Goal: Complete application form: Complete application form

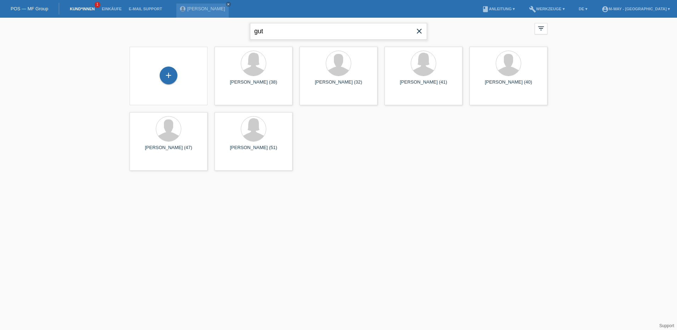
click at [269, 30] on input "gut" at bounding box center [338, 31] width 177 height 17
type input "g"
click at [170, 68] on div "+" at bounding box center [169, 76] width 18 height 18
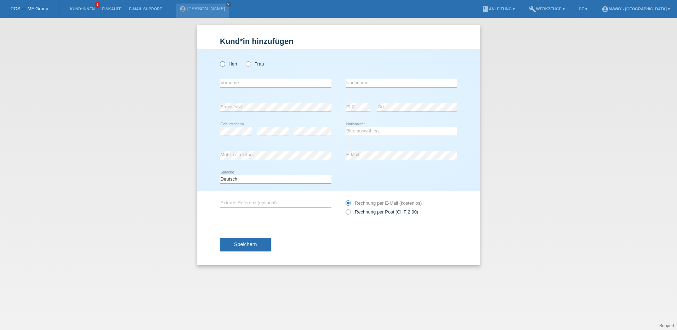
click at [223, 67] on label "Herr" at bounding box center [229, 63] width 18 height 5
click at [223, 66] on input "Herr" at bounding box center [222, 63] width 5 height 5
radio input "true"
click at [262, 85] on input "text" at bounding box center [275, 83] width 111 height 9
type input "k"
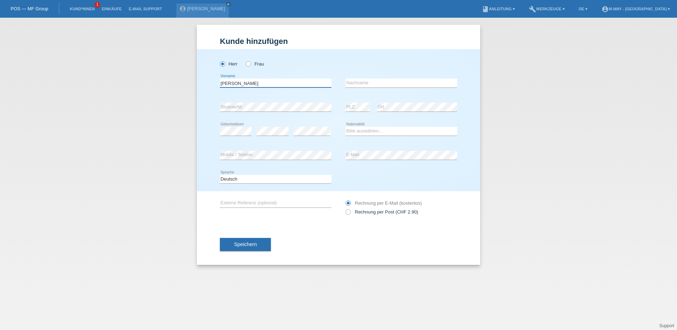
type input "Konstantinos"
type input "Christoforidis"
click at [380, 131] on select "Bitte auswählen... Schweiz Deutschland Liechtenstein Österreich ------------ Af…" at bounding box center [400, 131] width 111 height 8
select select "GR"
click at [345, 127] on select "Bitte auswählen... Schweiz Deutschland Liechtenstein Österreich ------------ Af…" at bounding box center [400, 131] width 111 height 8
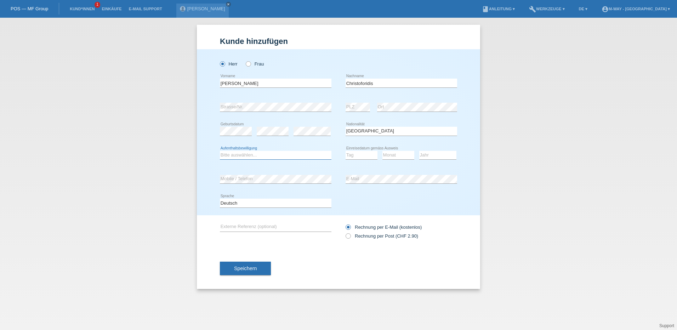
click at [255, 154] on select "Bitte auswählen... C B B - Flüchtlingsstatus Andere" at bounding box center [275, 155] width 111 height 8
select select "B"
click at [220, 151] on select "Bitte auswählen... C B B - Flüchtlingsstatus Andere" at bounding box center [275, 155] width 111 height 8
click at [359, 155] on select "Tag 01 02 03 04 05 06 07 08 09 10 11" at bounding box center [361, 155] width 32 height 8
select select "09"
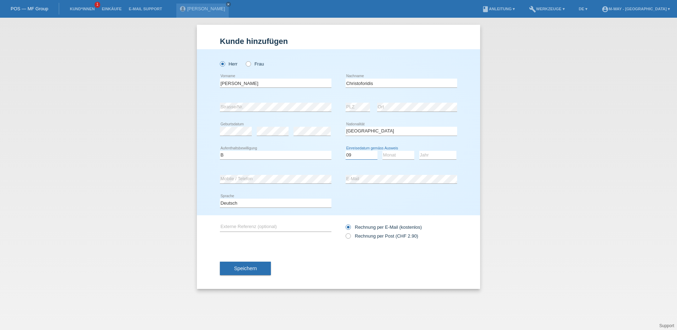
click at [345, 151] on select "Tag 01 02 03 04 05 06 07 08 09 10 11" at bounding box center [361, 155] width 32 height 8
click at [390, 151] on select "Monat 01 02 03 04 05 06 07 08 09 10 11" at bounding box center [398, 155] width 32 height 8
select select "12"
click at [382, 151] on select "Monat 01 02 03 04 05 06 07 08 09 10 11" at bounding box center [398, 155] width 32 height 8
click at [439, 155] on select "Jahr 2025 2024 2023 2022 2021 2020 2019 2018 2017 2016 2015 2014 2013 2012 2011…" at bounding box center [437, 155] width 37 height 8
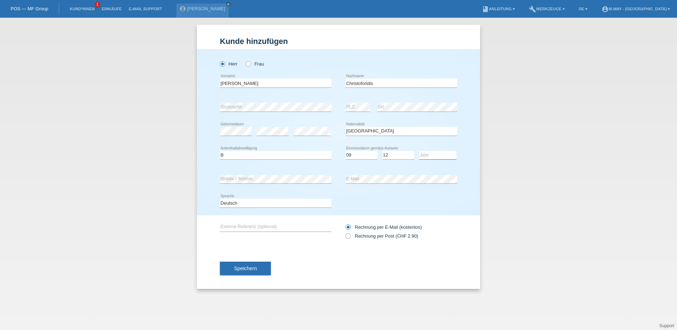
select select "2022"
click at [419, 151] on select "Jahr 2025 2024 2023 2022 2021 2020 2019 2018 2017 2016 2015 2014 2013 2012 2011…" at bounding box center [437, 155] width 37 height 8
click at [432, 208] on div "Deutsch Français Italiano English error Sprache" at bounding box center [338, 203] width 237 height 24
click at [259, 268] on button "Speichern" at bounding box center [245, 268] width 51 height 13
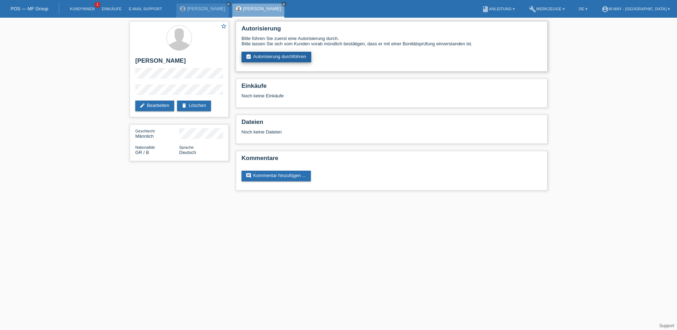
click at [265, 58] on link "assignment_turned_in Autorisierung durchführen" at bounding box center [276, 57] width 70 height 11
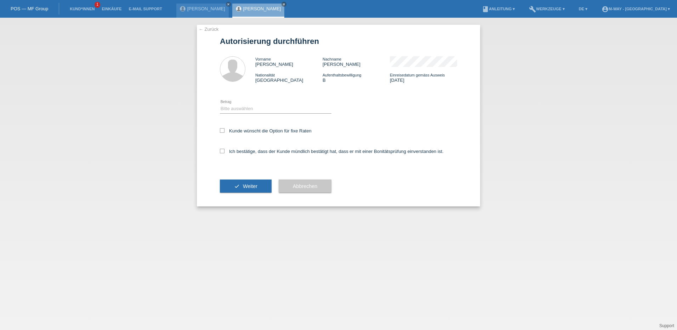
click at [252, 103] on div "Bitte auswählen CHF 1.00 - CHF 499.00 CHF 500.00 - CHF 1'999.00 CHF 2'000.00 - …" at bounding box center [275, 109] width 111 height 24
click at [253, 109] on select "Bitte auswählen CHF 1.00 - CHF 499.00 CHF 500.00 - CHF 1'999.00 CHF 2'000.00 - …" at bounding box center [275, 108] width 111 height 8
select select "3"
click at [220, 104] on select "Bitte auswählen CHF 1.00 - CHF 499.00 CHF 500.00 - CHF 1'999.00 CHF 2'000.00 - …" at bounding box center [275, 108] width 111 height 8
click at [222, 132] on icon at bounding box center [222, 130] width 5 height 5
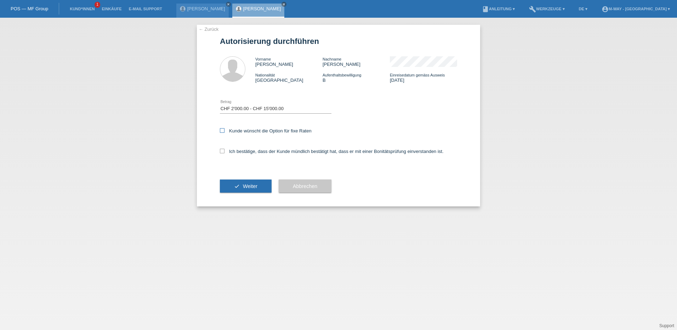
click at [222, 132] on input "Kunde wünscht die Option für fixe Raten" at bounding box center [222, 130] width 5 height 5
checkbox input "true"
click at [223, 150] on icon at bounding box center [222, 151] width 5 height 5
click at [223, 150] on input "Ich bestätige, dass der Kunde mündlich bestätigt hat, dass er mit einer Bonität…" at bounding box center [222, 151] width 5 height 5
checkbox input "true"
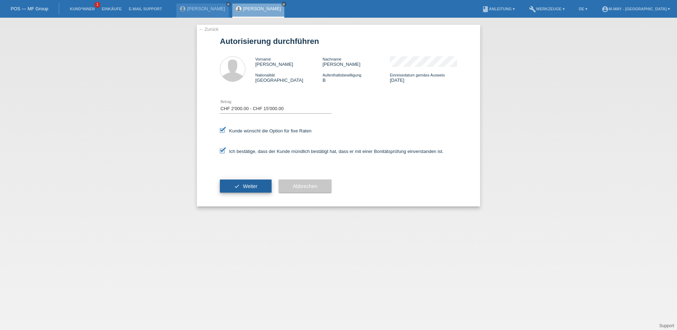
click at [244, 186] on span "Weiter" at bounding box center [250, 186] width 15 height 6
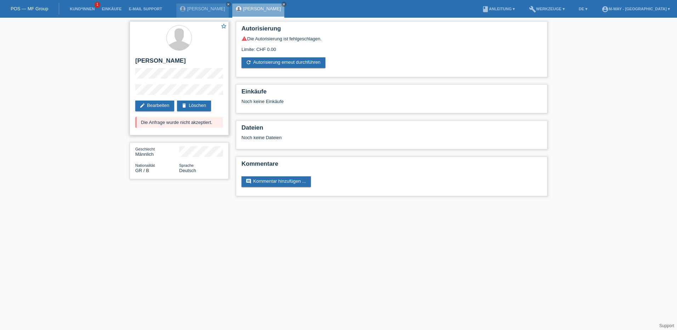
click at [166, 100] on div "star_border [PERSON_NAME] edit Bearbeiten delete Löschen Die Anfrage wurde nich…" at bounding box center [179, 78] width 99 height 114
click at [162, 104] on link "edit Bearbeiten" at bounding box center [154, 106] width 39 height 11
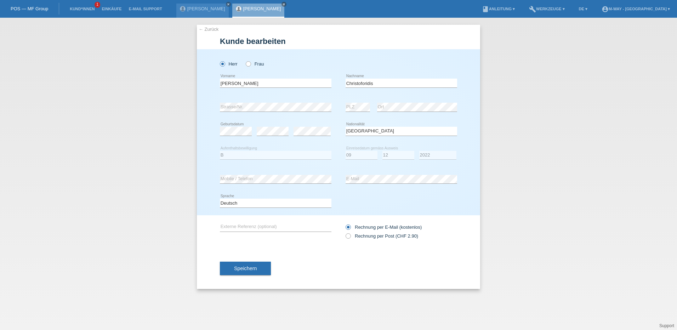
select select "GR"
select select "B"
select select "09"
select select "12"
select select "2022"
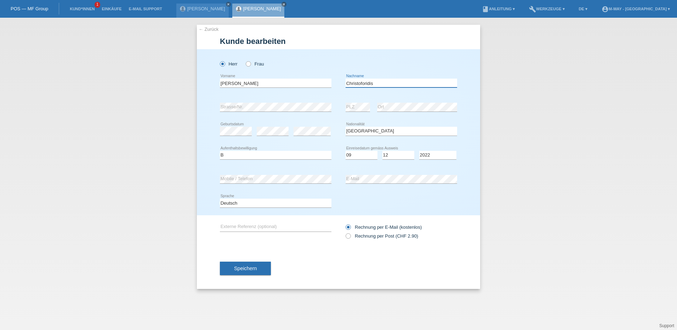
drag, startPoint x: 380, startPoint y: 83, endPoint x: 334, endPoint y: 81, distance: 45.7
click at [334, 81] on div "Konstantinos error Vorname Christoforidis error Nachname" at bounding box center [338, 83] width 237 height 24
click at [414, 66] on div "Herr Frau" at bounding box center [338, 60] width 237 height 22
click at [198, 109] on div "Herr Frau Konstantinos error Vorname" at bounding box center [338, 132] width 283 height 166
click at [415, 102] on div "error Ort" at bounding box center [417, 107] width 80 height 24
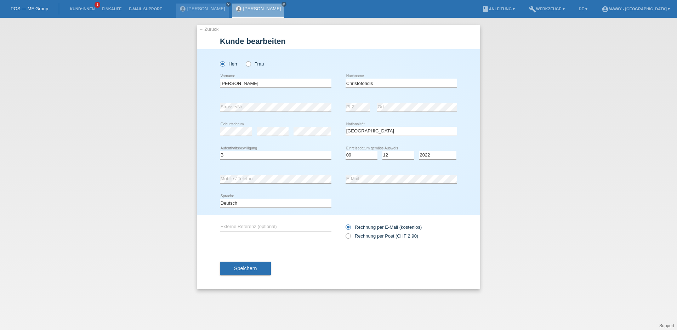
click at [435, 67] on div "Herr Frau" at bounding box center [338, 60] width 237 height 22
click at [247, 268] on span "Speichern" at bounding box center [245, 268] width 23 height 6
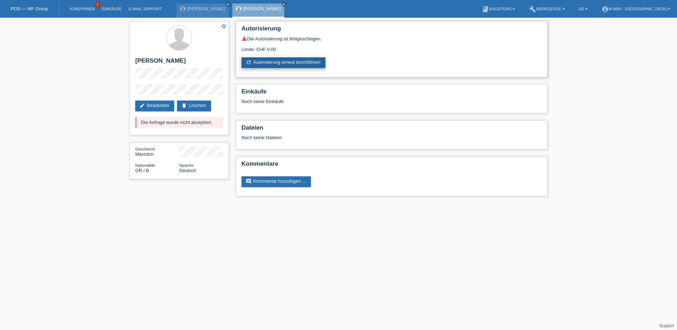
click at [310, 59] on link "refresh Autorisierung erneut durchführen" at bounding box center [283, 62] width 84 height 11
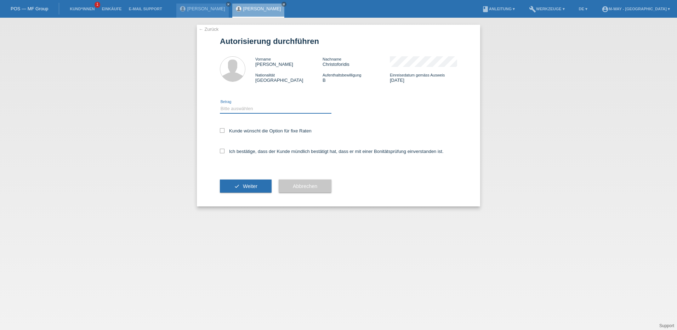
click at [242, 109] on select "Bitte auswählen CHF 1.00 - CHF 499.00 CHF 500.00 - CHF 1'999.00 CHF 2'000.00 - …" at bounding box center [275, 108] width 111 height 8
select select "3"
click at [220, 104] on select "Bitte auswählen CHF 1.00 - CHF 499.00 CHF 500.00 - CHF 1'999.00 CHF 2'000.00 - …" at bounding box center [275, 108] width 111 height 8
click at [224, 128] on icon at bounding box center [222, 130] width 5 height 5
click at [224, 128] on input "Kunde wünscht die Option für fixe Raten" at bounding box center [222, 130] width 5 height 5
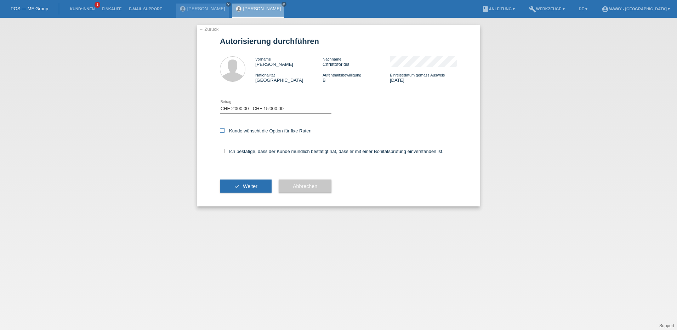
checkbox input "true"
click at [223, 149] on icon at bounding box center [222, 151] width 5 height 5
click at [223, 149] on input "Ich bestätige, dass der Kunde mündlich bestätigt hat, dass er mit einer Bonität…" at bounding box center [222, 151] width 5 height 5
checkbox input "true"
click at [233, 187] on button "check Weiter" at bounding box center [246, 185] width 52 height 13
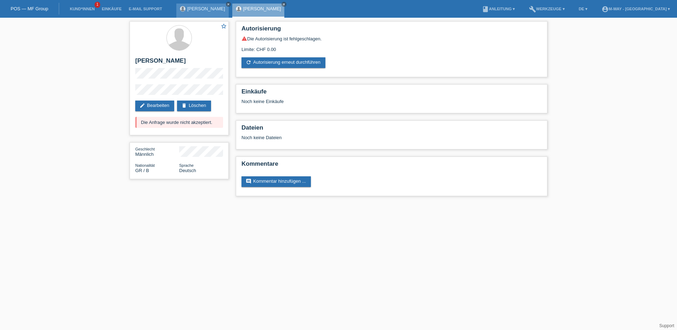
click at [227, 5] on icon "close" at bounding box center [229, 4] width 4 height 4
click at [230, 4] on icon "close" at bounding box center [229, 4] width 4 height 4
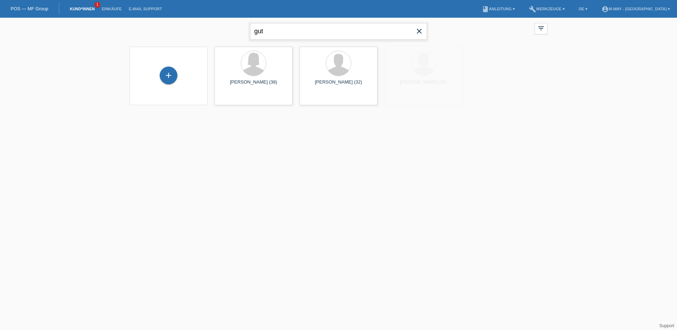
click at [269, 30] on input "gut" at bounding box center [338, 31] width 177 height 17
type input "g"
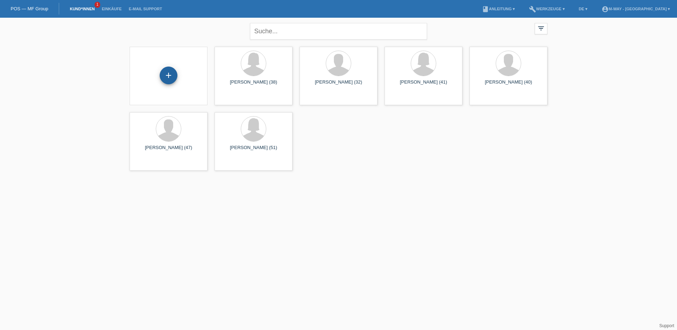
click at [172, 72] on div "+" at bounding box center [169, 76] width 18 height 18
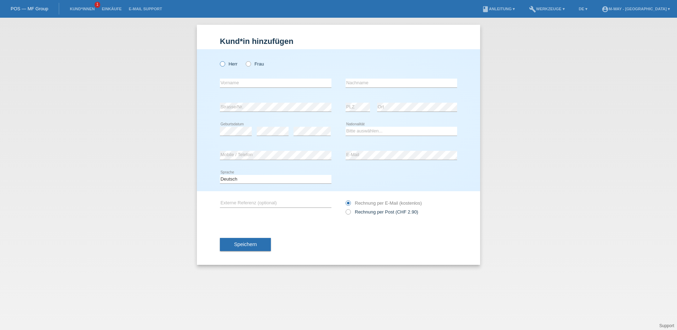
click at [225, 61] on label "Herr" at bounding box center [229, 63] width 18 height 5
click at [224, 61] on input "Herr" at bounding box center [222, 63] width 5 height 5
radio input "true"
click at [230, 81] on input "text" at bounding box center [275, 83] width 111 height 9
type input "Georgios"
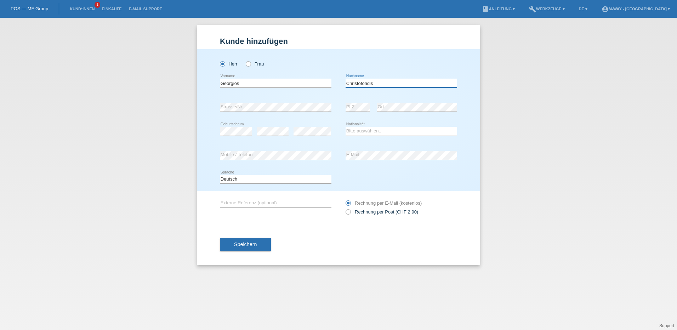
type input "Christoforidis"
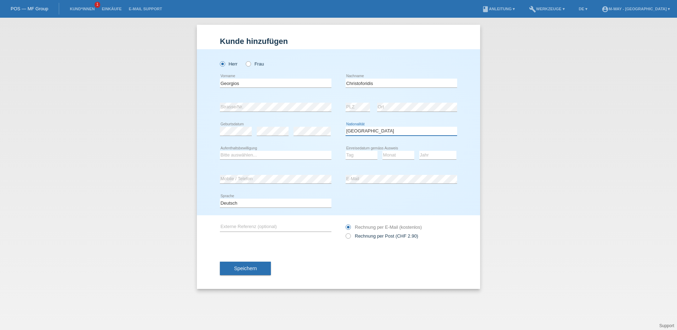
click at [371, 131] on select "Bitte auswählen... Schweiz Deutschland Liechtenstein Österreich ------------ Af…" at bounding box center [400, 131] width 111 height 8
select select "GR"
click at [345, 127] on select "Bitte auswählen... Schweiz Deutschland Liechtenstein Österreich ------------ Af…" at bounding box center [400, 131] width 111 height 8
click at [315, 154] on select "Bitte auswählen... C B B - Flüchtlingsstatus Andere" at bounding box center [275, 155] width 111 height 8
select select "B"
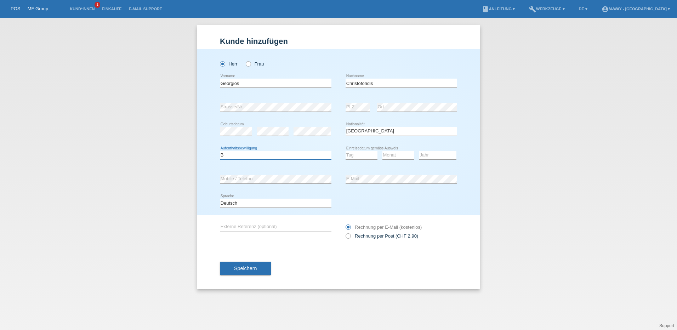
click at [220, 151] on select "Bitte auswählen... C B B - Flüchtlingsstatus Andere" at bounding box center [275, 155] width 111 height 8
click at [365, 156] on select "Tag 01 02 03 04 05 06 07 08 09 10 11" at bounding box center [361, 155] width 32 height 8
click at [345, 151] on select "Tag 01 02 03 04 05 06 07 08 09 10 11" at bounding box center [361, 155] width 32 height 8
click at [358, 152] on select "Tag 01 02 03 04 05 06 07 08 09 10 11" at bounding box center [361, 155] width 32 height 8
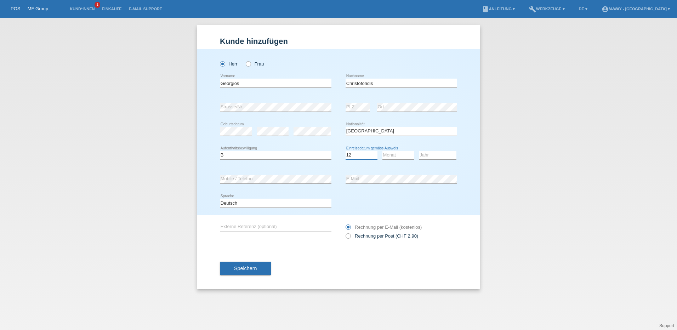
select select "19"
click at [345, 151] on select "Tag 01 02 03 04 05 06 07 08 09 10 11" at bounding box center [361, 155] width 32 height 8
click at [402, 152] on select "Monat 01 02 03 04 05 06 07 08 09 10 11" at bounding box center [398, 155] width 32 height 8
select select "11"
click at [434, 157] on select "Jahr 2025 2024 2023 2022 2021 2020 2019 2018 2017 2016 2015 2014 2013 2012 2011…" at bounding box center [437, 155] width 37 height 8
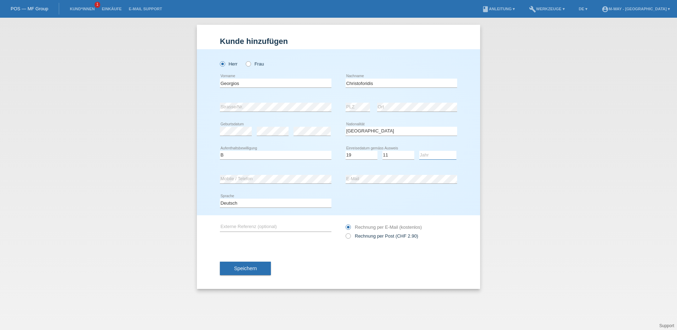
select select "2021"
click at [419, 151] on select "Jahr 2025 2024 2023 2022 2021 2020 2019 2018 2017 2016 2015 2014 2013 2012 2011…" at bounding box center [437, 155] width 37 height 8
click at [248, 264] on button "Speichern" at bounding box center [245, 268] width 51 height 13
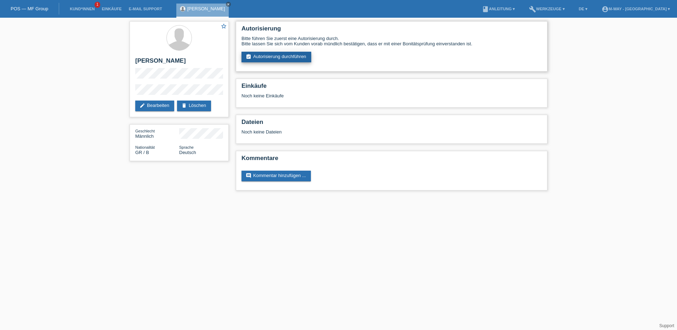
click at [270, 53] on link "assignment_turned_in Autorisierung durchführen" at bounding box center [276, 57] width 70 height 11
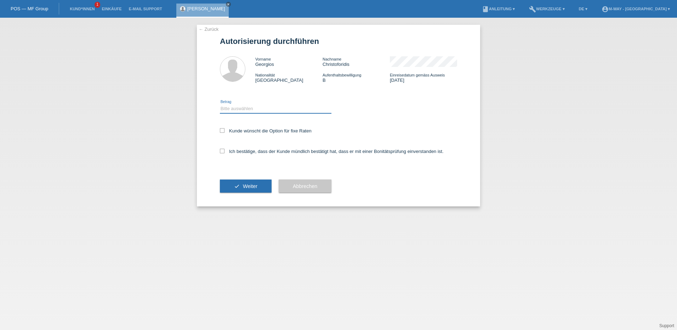
click at [235, 108] on select "Bitte auswählen CHF 1.00 - CHF 499.00 CHF 500.00 - CHF 1'999.00 CHF 2'000.00 - …" at bounding box center [275, 108] width 111 height 8
select select "3"
click at [220, 104] on select "Bitte auswählen CHF 1.00 - CHF 499.00 CHF 500.00 - CHF 1'999.00 CHF 2'000.00 - …" at bounding box center [275, 108] width 111 height 8
click at [222, 132] on icon at bounding box center [222, 130] width 5 height 5
click at [222, 132] on input "Kunde wünscht die Option für fixe Raten" at bounding box center [222, 130] width 5 height 5
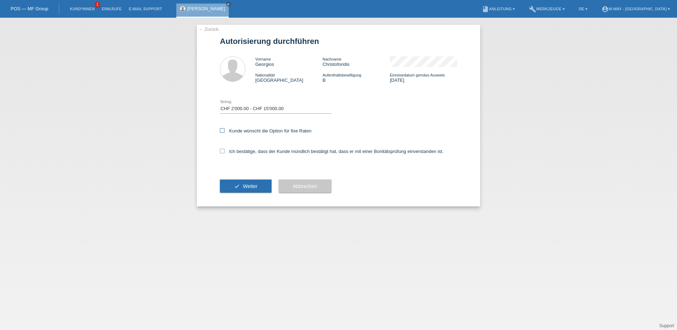
checkbox input "true"
click at [225, 150] on label "Ich bestätige, dass der Kunde mündlich bestätigt hat, dass er mit einer Bonität…" at bounding box center [332, 151] width 224 height 5
click at [224, 150] on input "Ich bestätige, dass der Kunde mündlich bestätigt hat, dass er mit einer Bonität…" at bounding box center [222, 151] width 5 height 5
checkbox input "true"
click at [247, 184] on span "Weiter" at bounding box center [250, 186] width 15 height 6
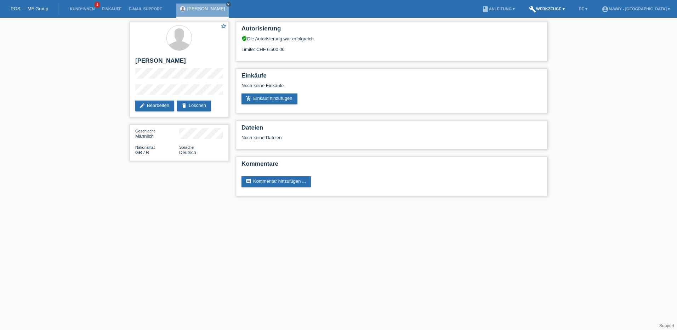
click at [566, 8] on link "build Werkzeuge ▾" at bounding box center [546, 9] width 43 height 4
click at [553, 28] on span "Raten-Kalkulator" at bounding box center [558, 27] width 36 height 8
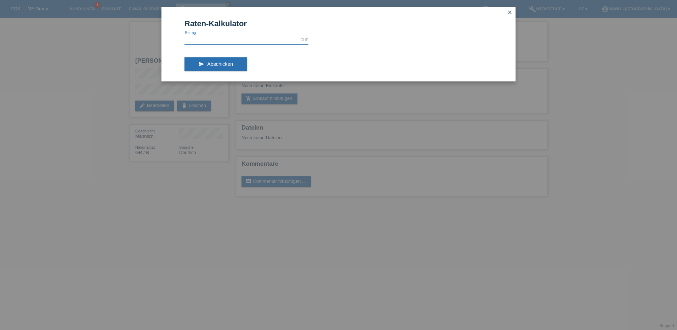
click at [269, 39] on input "text" at bounding box center [246, 39] width 124 height 9
type input "5000.00"
click at [363, 41] on form "Raten-Kalkulator 5000.00 CHF error [GEOGRAPHIC_DATA] send Abschicken" at bounding box center [338, 50] width 308 height 62
drag, startPoint x: 217, startPoint y: 65, endPoint x: 216, endPoint y: 69, distance: 3.7
click at [216, 69] on button "send Abschicken" at bounding box center [215, 63] width 63 height 13
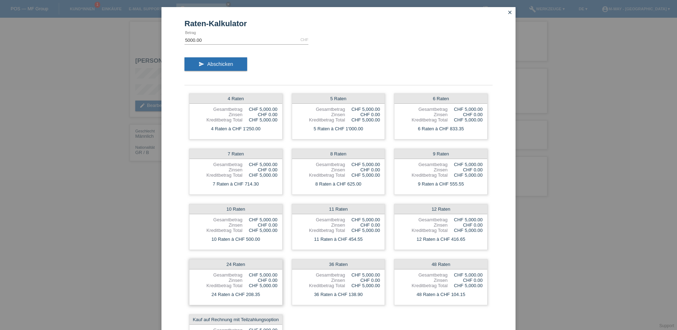
drag, startPoint x: 266, startPoint y: 281, endPoint x: 275, endPoint y: 281, distance: 9.2
click at [275, 281] on div "24 Raten Gesamtbetrag CHF 5,000.00 Zinsen CHF 0.00 Kreditbetrag Total CHF 5,000…" at bounding box center [235, 282] width 93 height 46
click at [507, 11] on icon "close" at bounding box center [510, 13] width 6 height 6
